Goal: Obtain resource: Obtain resource

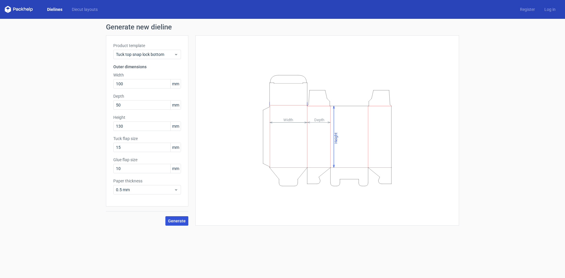
type input "130"
click at [187, 222] on button "Generate" at bounding box center [176, 220] width 23 height 9
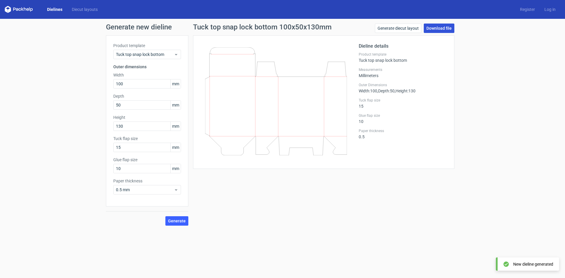
click at [442, 28] on link "Download file" at bounding box center [439, 28] width 31 height 9
click at [415, 27] on link "Generate diecut layout" at bounding box center [398, 28] width 46 height 9
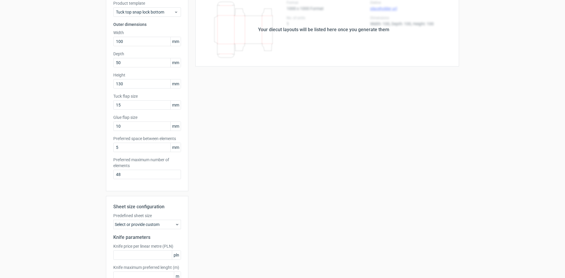
scroll to position [81, 0]
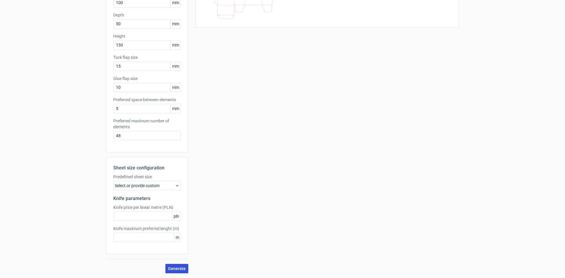
drag, startPoint x: 171, startPoint y: 275, endPoint x: 174, endPoint y: 271, distance: 4.7
click at [172, 274] on div "Generate new layout Product template Tuck top snap lock bottom Outer dimensions…" at bounding box center [282, 108] width 565 height 340
click at [175, 271] on span "Generate" at bounding box center [177, 269] width 18 height 4
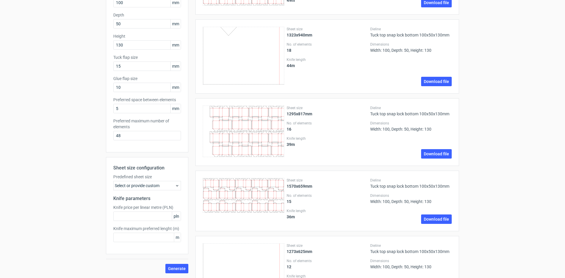
scroll to position [0, 0]
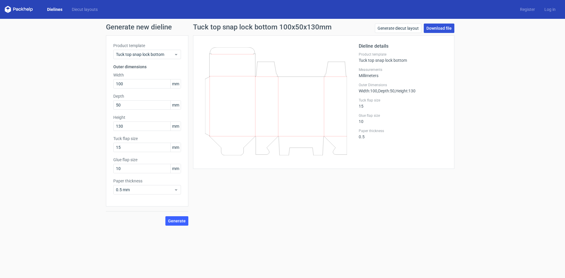
click at [440, 30] on link "Download file" at bounding box center [439, 28] width 31 height 9
click at [512, 204] on div "Generate new dieline Product template Tuck top snap lock bottom Outer dimension…" at bounding box center [282, 125] width 565 height 212
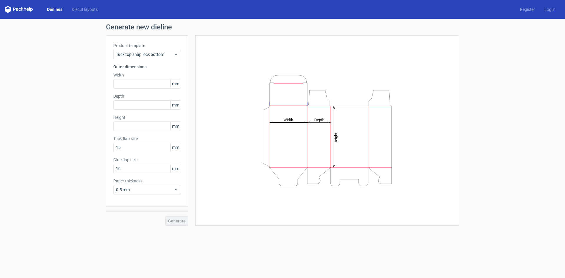
click at [59, 8] on link "Dielines" at bounding box center [54, 9] width 25 height 6
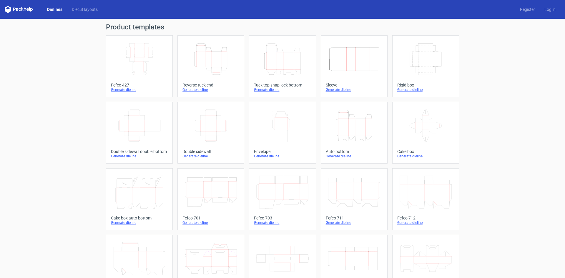
click at [55, 10] on link "Dielines" at bounding box center [54, 9] width 25 height 6
click at [68, 6] on link "Diecut layouts" at bounding box center [84, 9] width 35 height 6
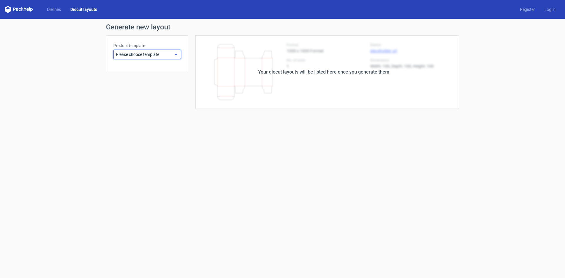
click at [176, 53] on icon at bounding box center [176, 54] width 4 height 5
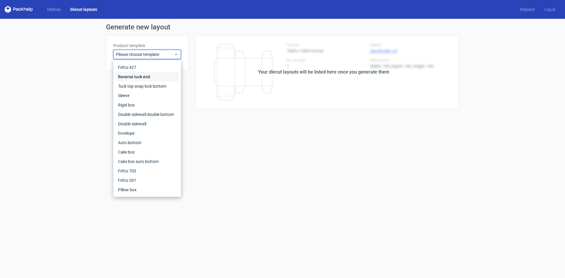
click at [149, 77] on div "Reverse tuck end" at bounding box center [147, 76] width 63 height 9
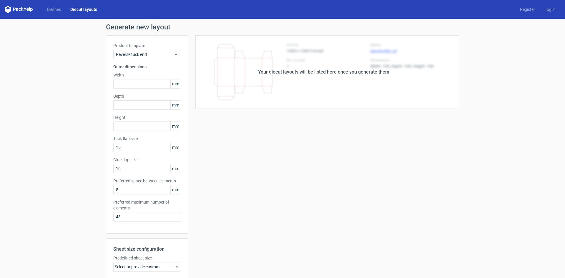
click at [87, 10] on link "Diecut layouts" at bounding box center [84, 9] width 36 height 6
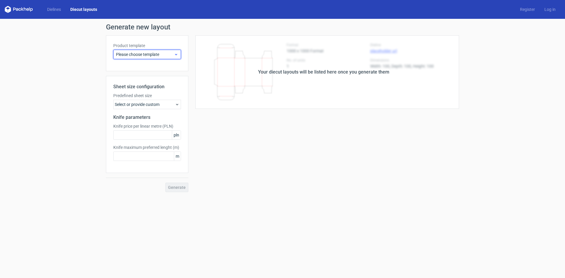
click at [169, 53] on span "Please choose template" at bounding box center [145, 54] width 58 height 6
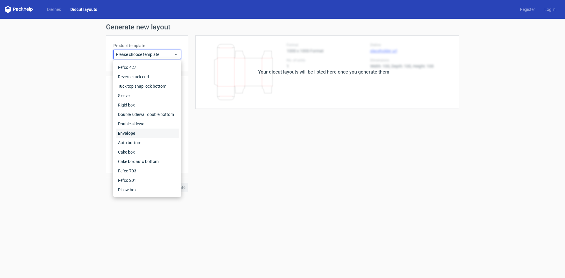
click at [125, 131] on div "Envelope" at bounding box center [147, 133] width 63 height 9
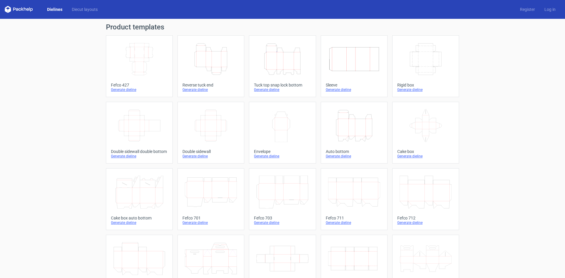
click at [268, 90] on div "Generate dieline" at bounding box center [282, 89] width 57 height 5
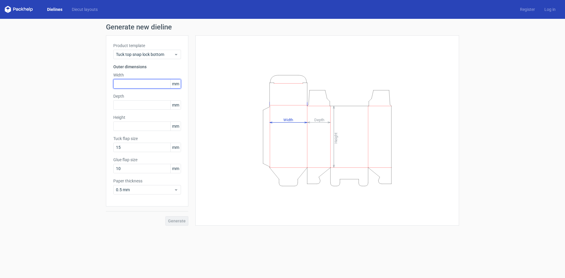
click at [139, 88] on input "text" at bounding box center [147, 83] width 68 height 9
type input "110"
click at [140, 103] on input "text" at bounding box center [147, 104] width 68 height 9
type input "150"
click at [130, 123] on input "text" at bounding box center [147, 126] width 68 height 9
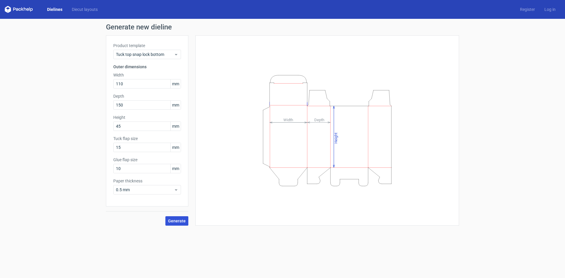
click at [174, 221] on span "Generate" at bounding box center [177, 221] width 18 height 4
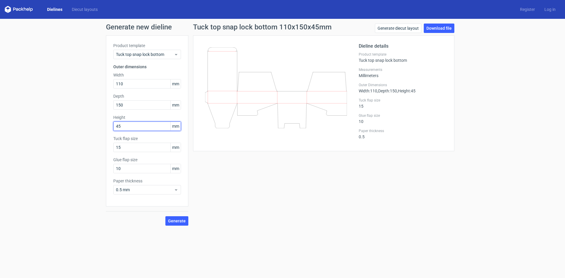
drag, startPoint x: 133, startPoint y: 127, endPoint x: 112, endPoint y: 127, distance: 20.9
click at [112, 127] on div "Product template Tuck top snap lock bottom Outer dimensions Width 110 mm Depth …" at bounding box center [147, 120] width 82 height 171
type input "150"
click at [221, 195] on div "Tuck top snap lock bottom 110x150x150mm Generate diecut layout Download file Di…" at bounding box center [323, 125] width 271 height 202
click at [182, 221] on span "Generate" at bounding box center [177, 221] width 18 height 4
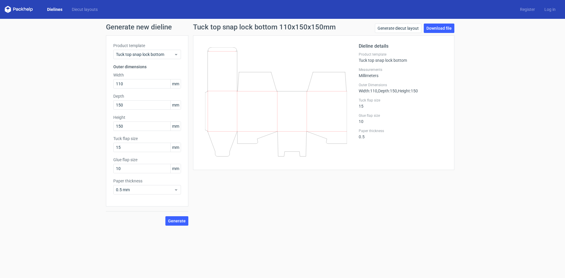
drag, startPoint x: 255, startPoint y: 129, endPoint x: 234, endPoint y: 174, distance: 49.1
click at [234, 174] on div "Tuck top snap lock bottom 110x150x150mm Generate diecut layout Download file Di…" at bounding box center [323, 125] width 271 height 202
click at [435, 31] on link "Download file" at bounding box center [439, 28] width 31 height 9
